Goal: Task Accomplishment & Management: Use online tool/utility

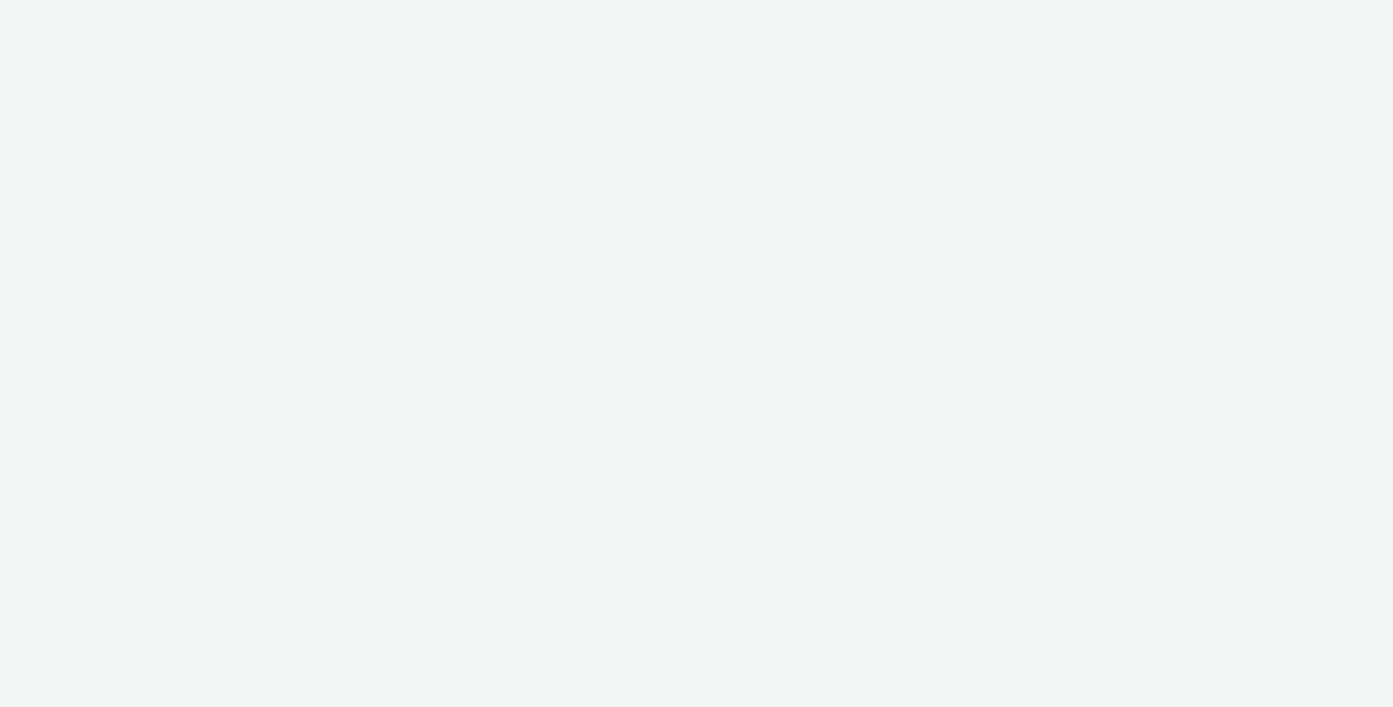
select select "2fc77e36-bb93-4aa3-9dff-dcb08e02eac6"
select select "633458d8-165b-4764-9f55-7760eda36fe8"
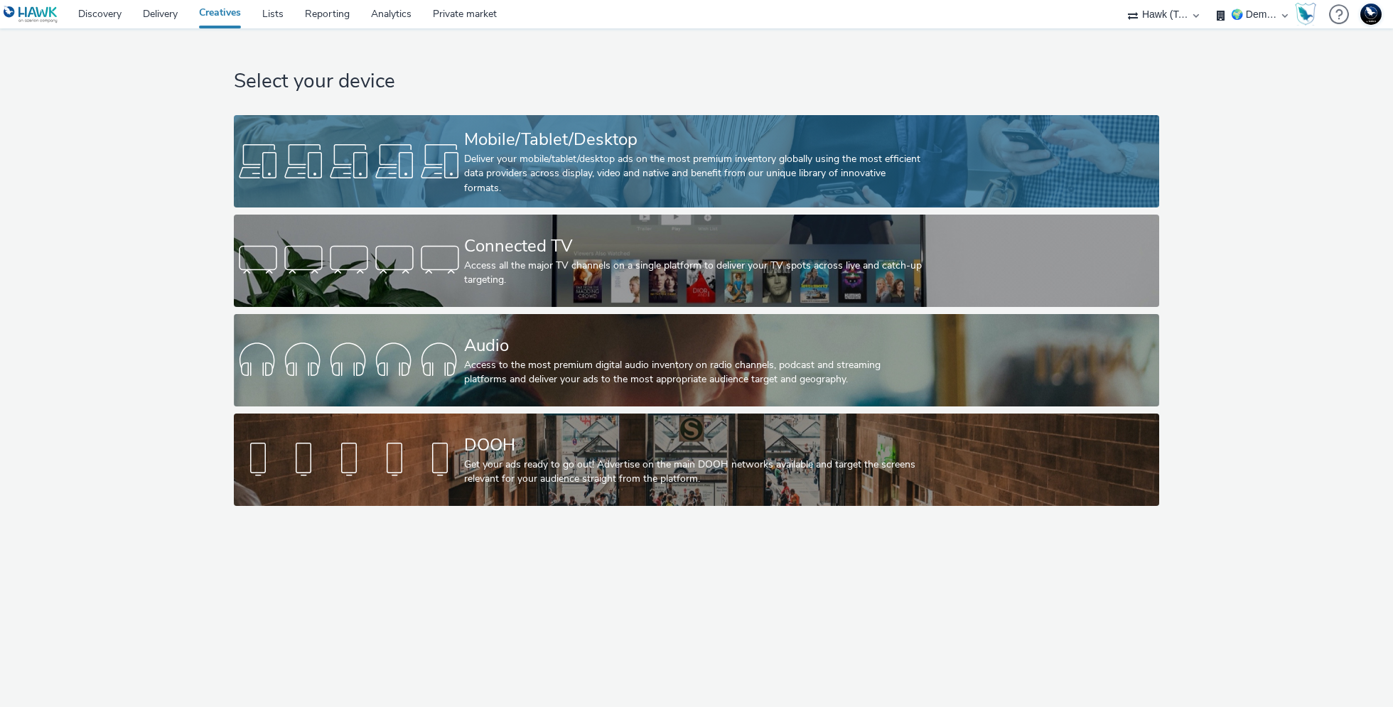
click at [583, 163] on div "Deliver your mobile/tablet/desktop ads on the most premium inventory globally u…" at bounding box center [694, 173] width 460 height 43
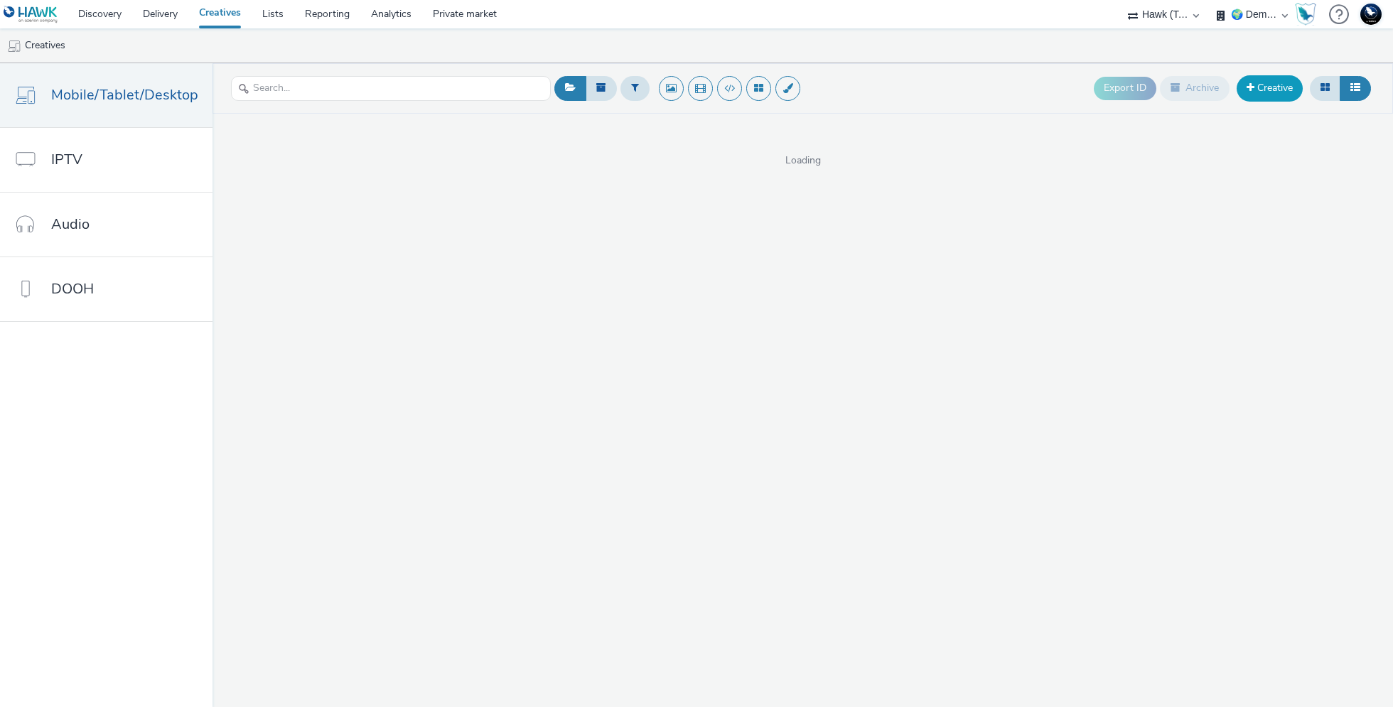
click at [1276, 96] on link "Creative" at bounding box center [1270, 88] width 66 height 26
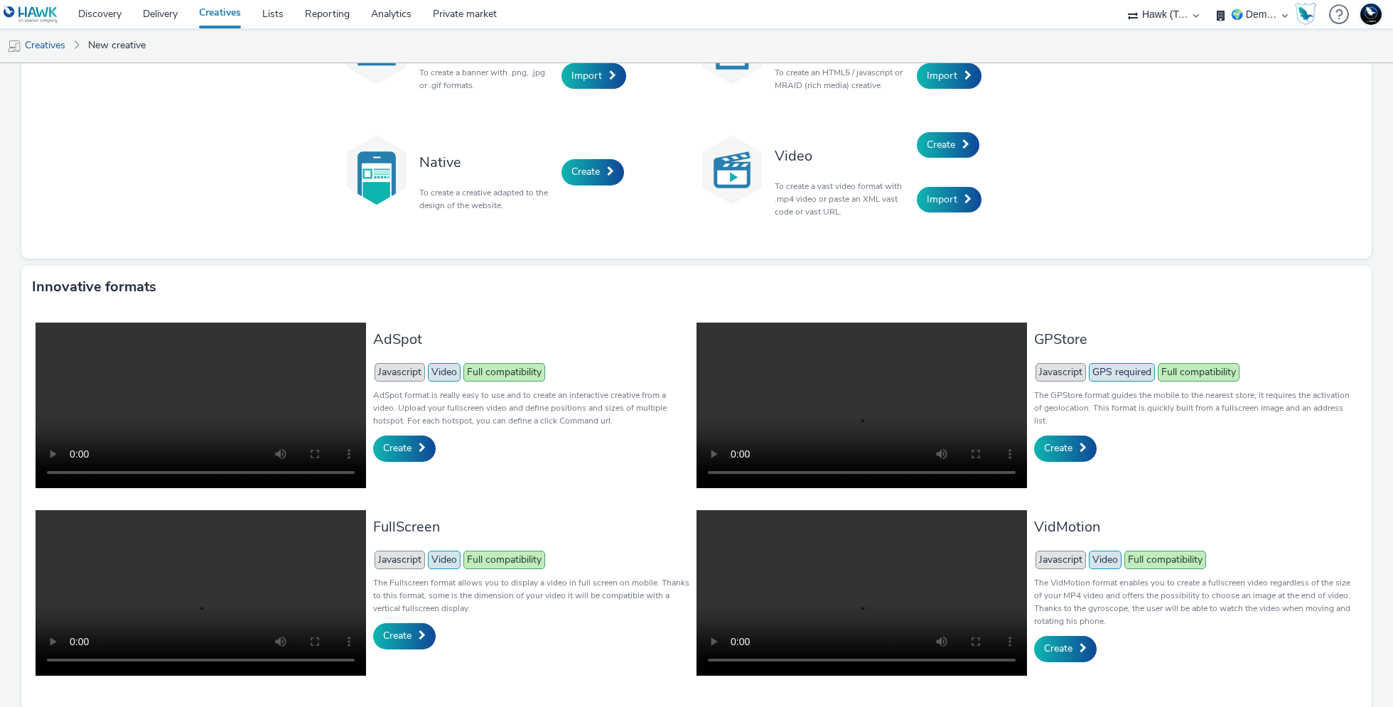
scroll to position [175, 0]
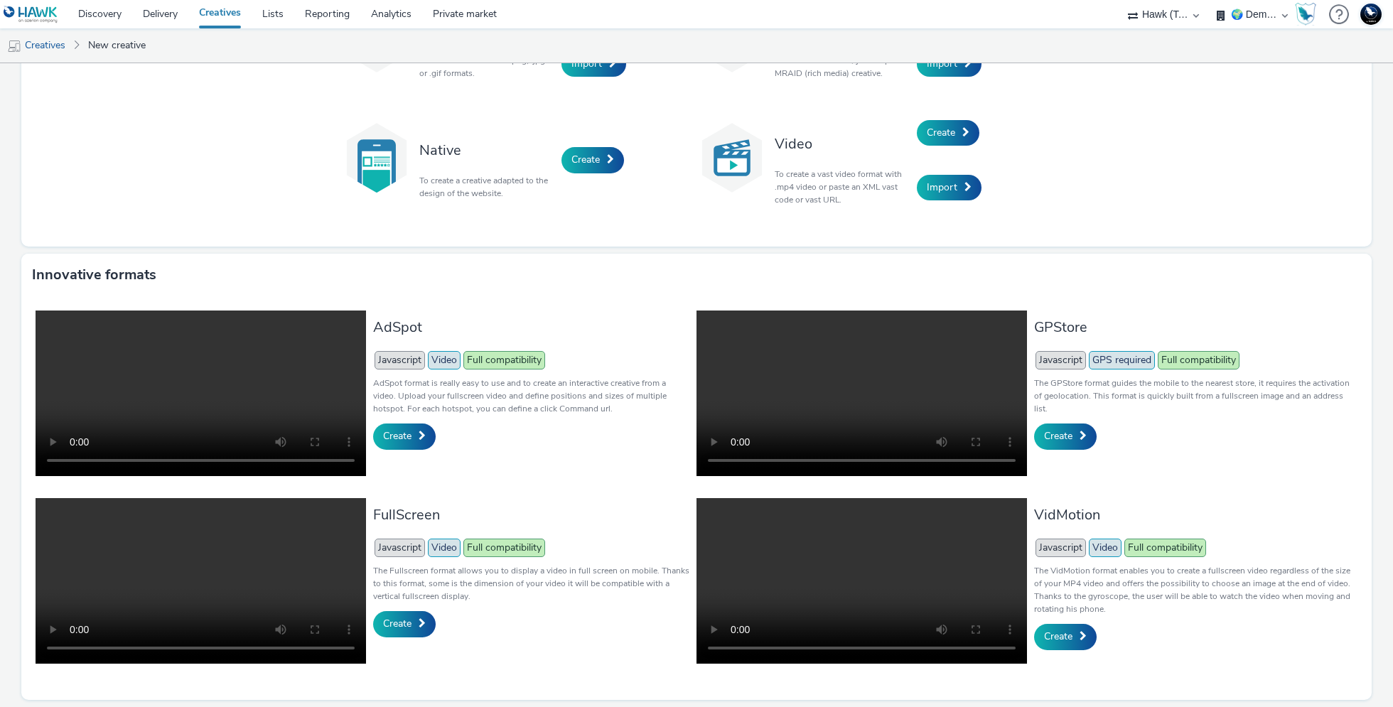
click at [788, 43] on ul "Creatives New creative" at bounding box center [696, 45] width 1393 height 34
click at [159, 14] on link "Delivery" at bounding box center [160, 14] width 56 height 28
